Goal: Register for event/course

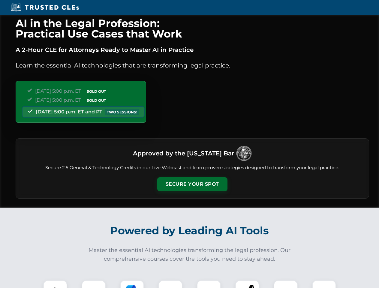
click at [192, 184] on button "Secure Your Spot" at bounding box center [192, 184] width 70 height 14
click at [55, 284] on img at bounding box center [55, 292] width 17 height 17
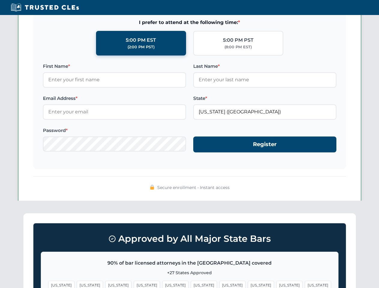
click at [219, 284] on span "[US_STATE]" at bounding box center [232, 285] width 26 height 9
click at [276, 284] on span "[US_STATE]" at bounding box center [289, 285] width 26 height 9
